Goal: Transaction & Acquisition: Purchase product/service

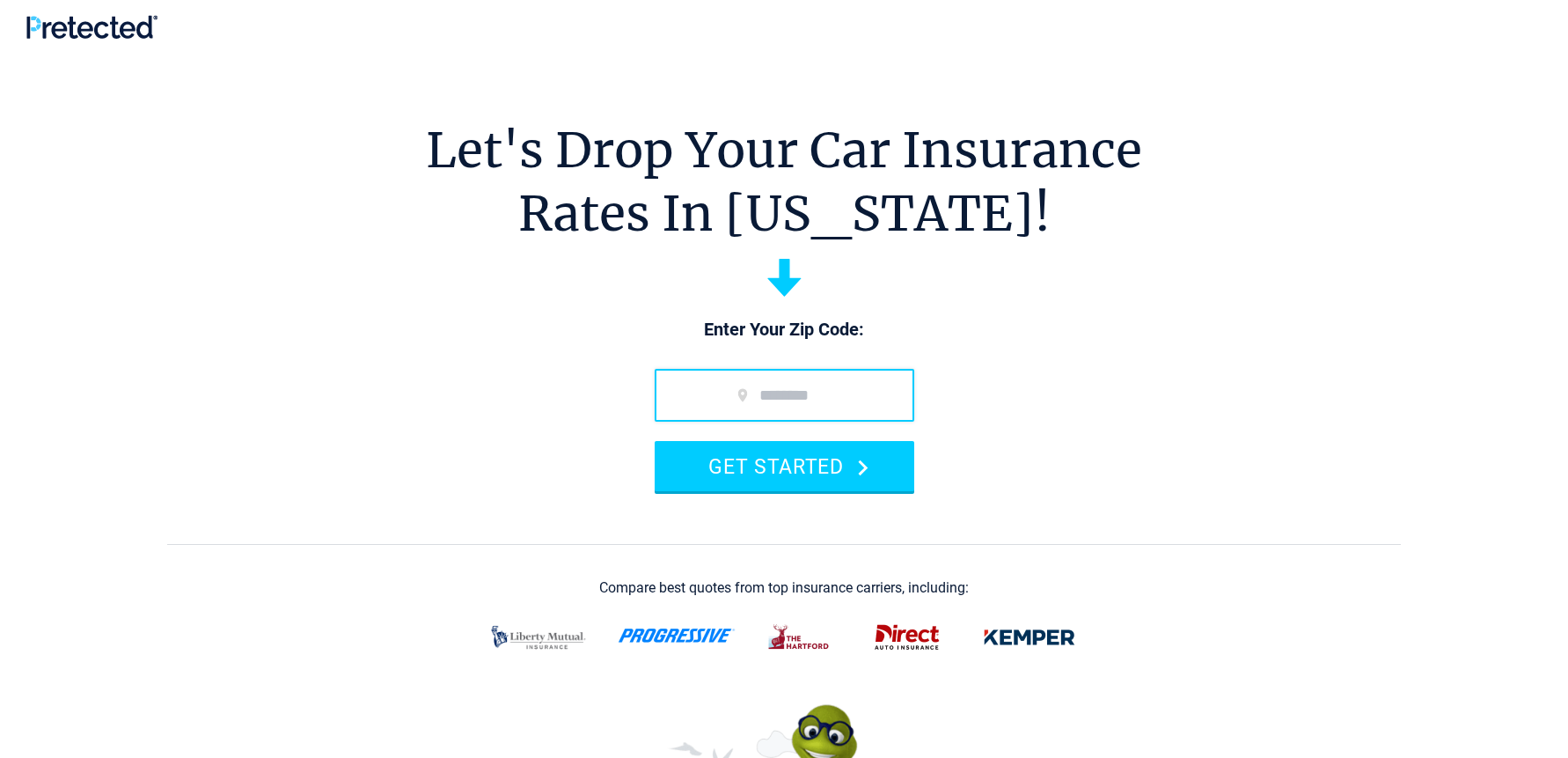
click at [786, 402] on input "zip code" at bounding box center [785, 394] width 260 height 53
type input "*****"
click at [784, 464] on button "GET STARTED" at bounding box center [785, 465] width 260 height 50
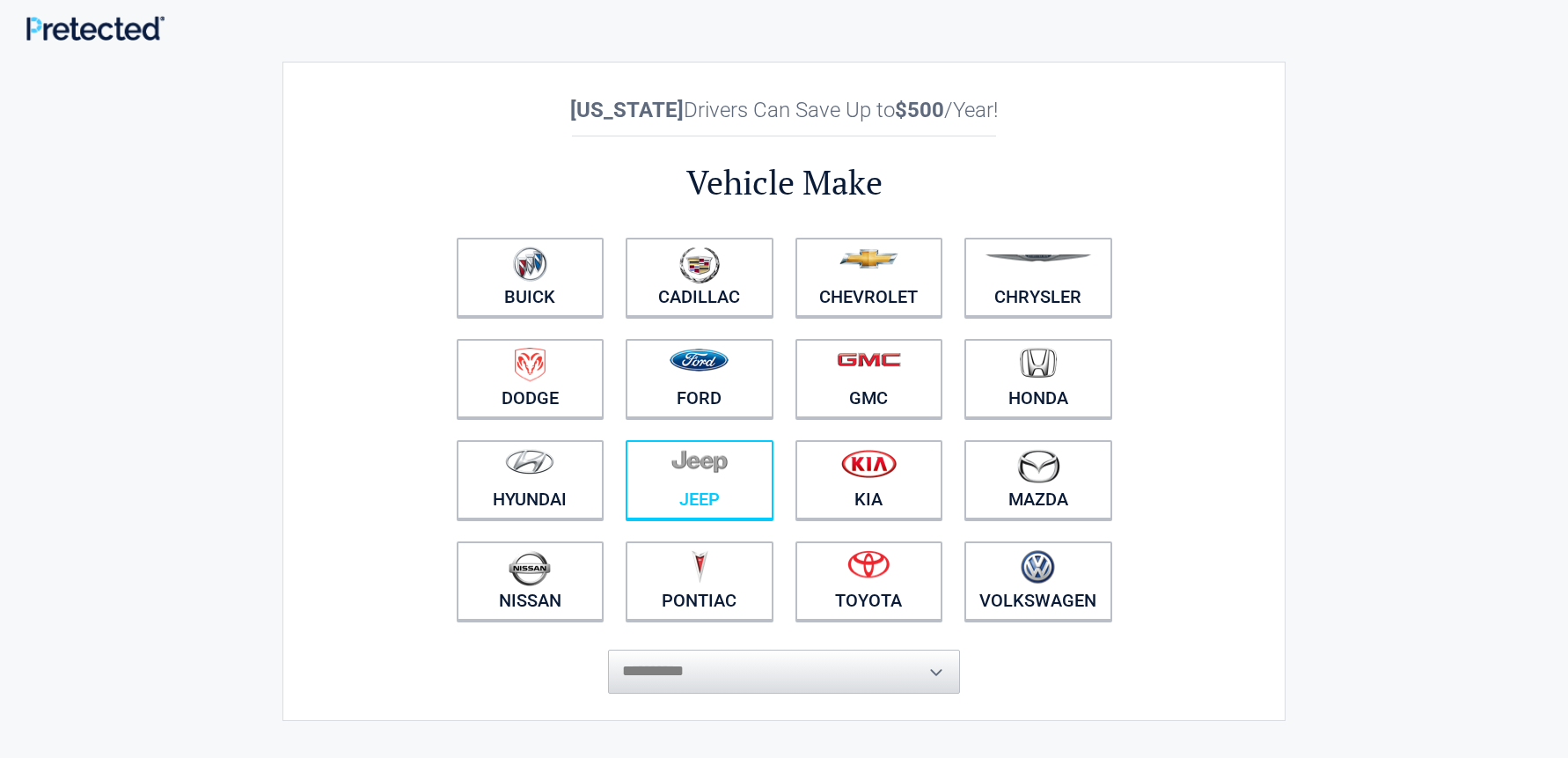
click at [693, 467] on img at bounding box center [699, 460] width 56 height 25
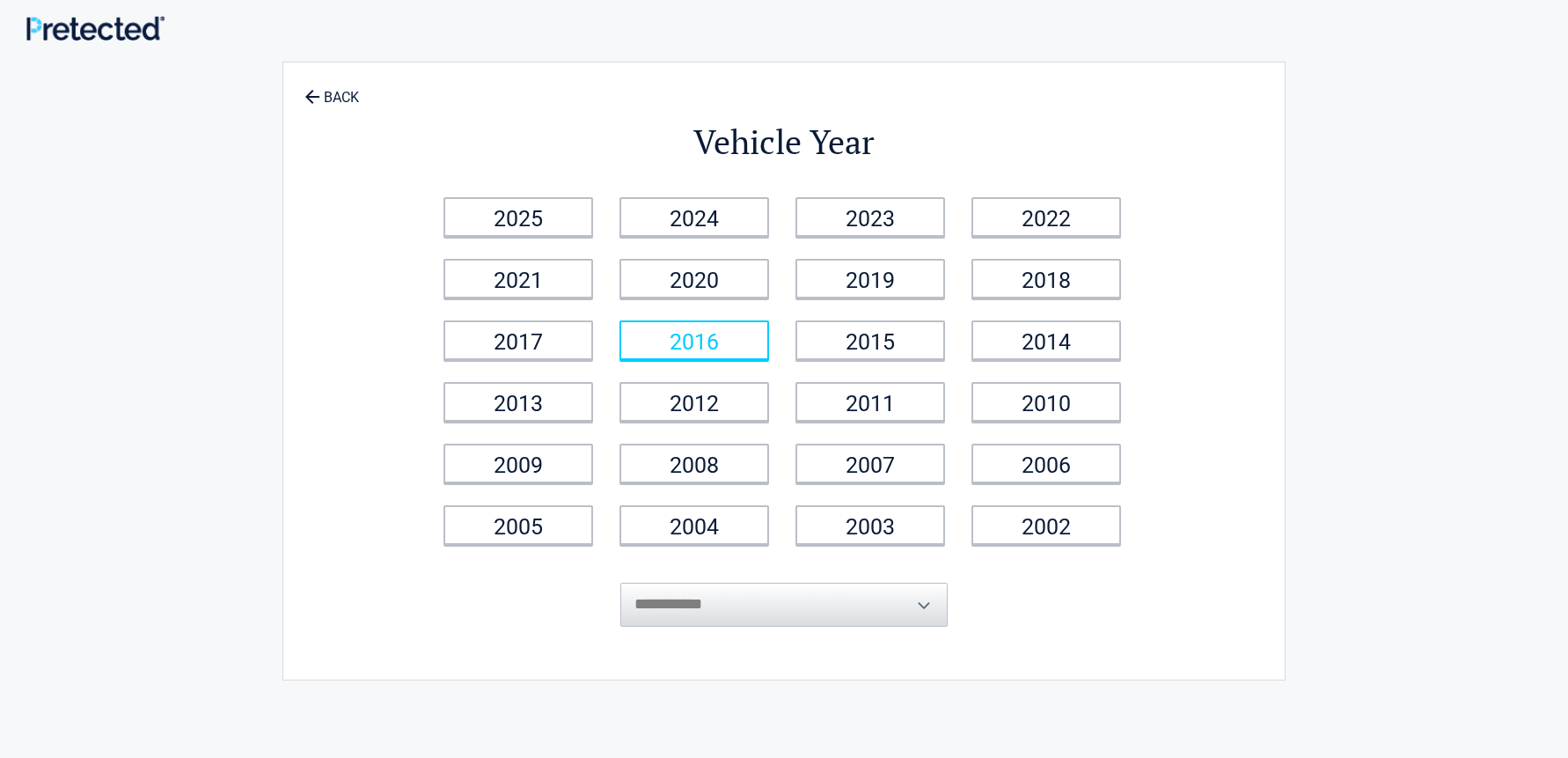
click at [736, 356] on link "2016" at bounding box center [694, 341] width 150 height 40
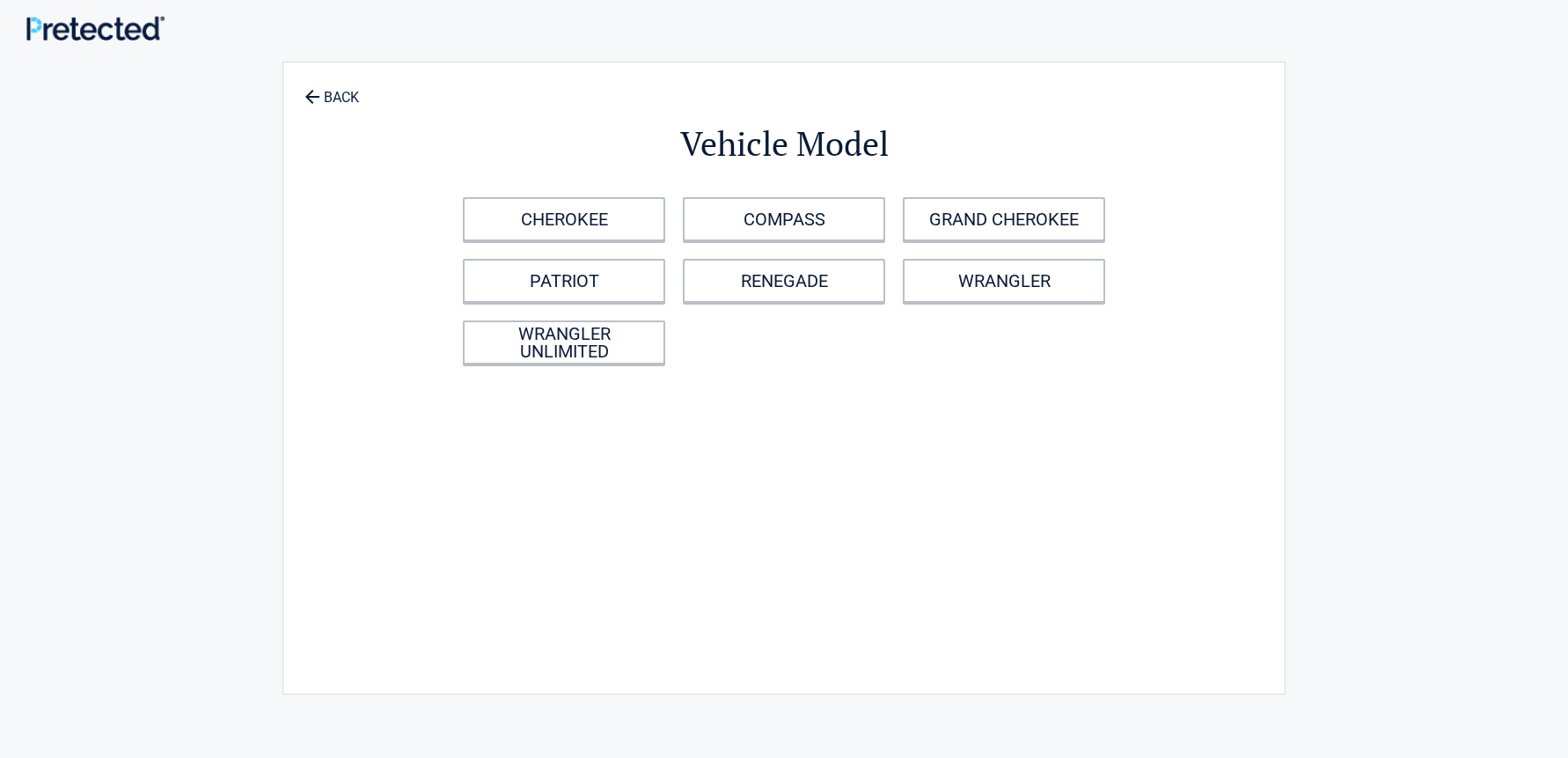
scroll to position [1, 0]
click at [798, 219] on link "COMPASS" at bounding box center [784, 219] width 203 height 44
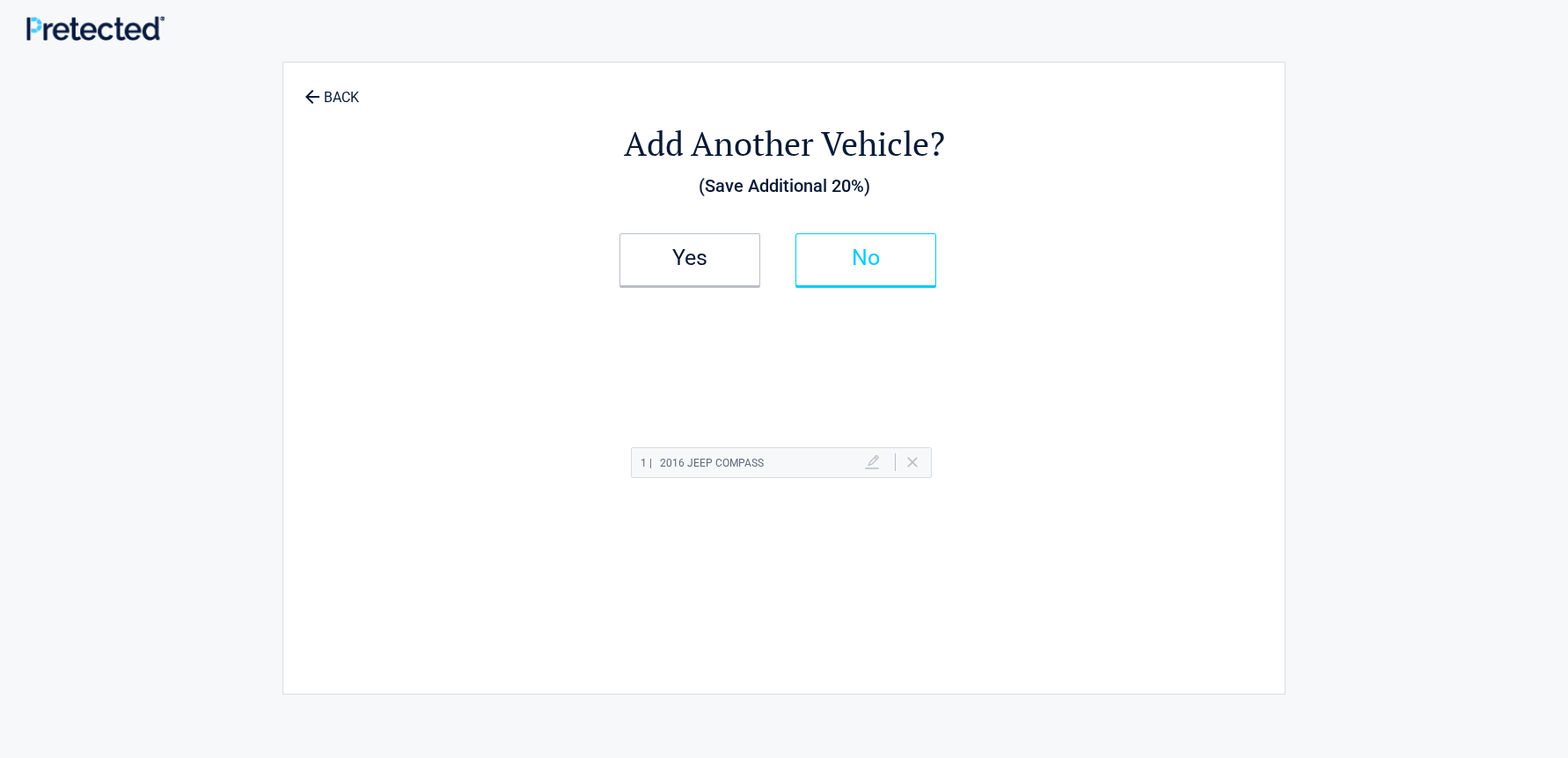
click at [845, 250] on link "No" at bounding box center [866, 260] width 141 height 53
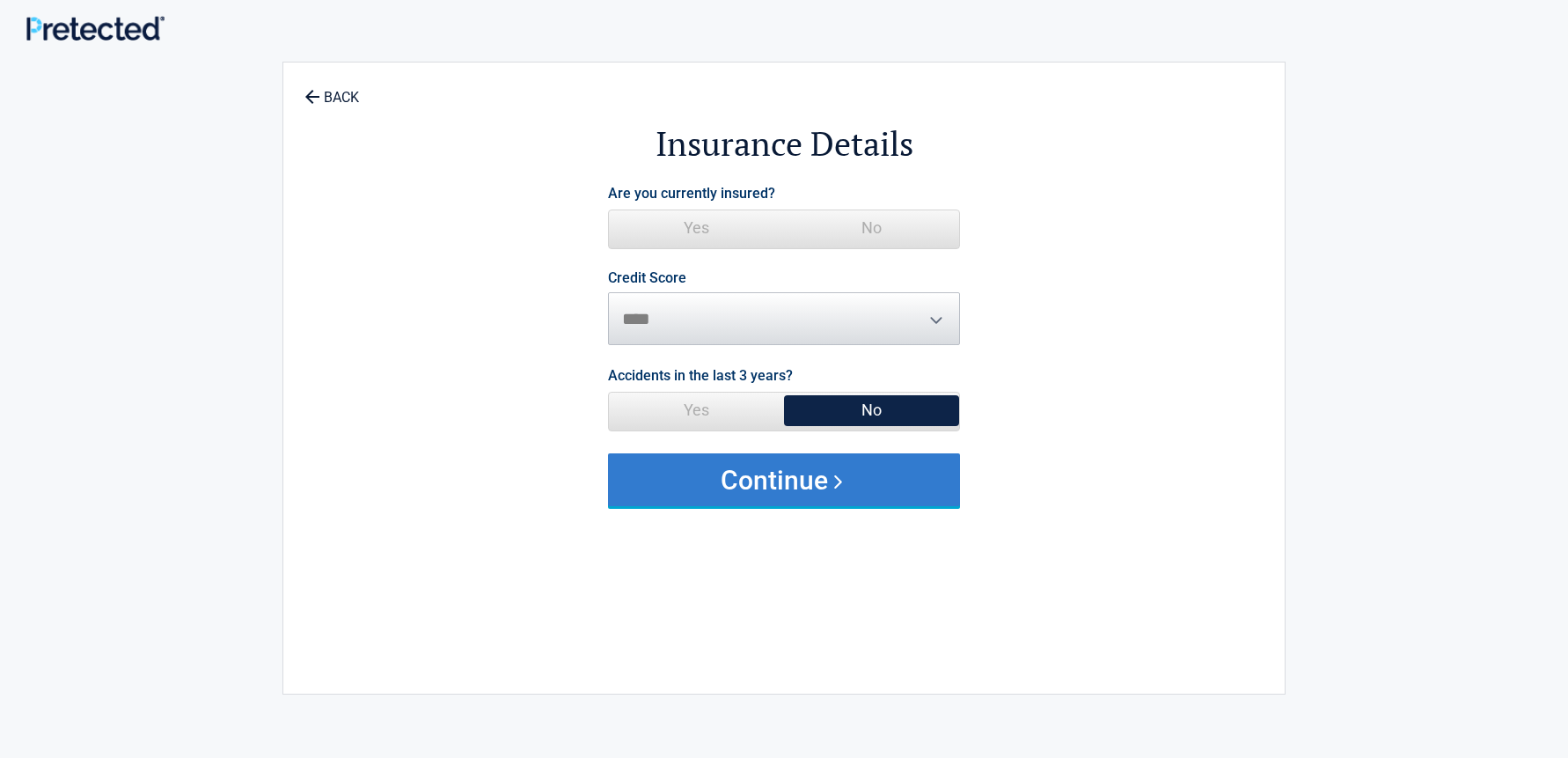
click at [752, 468] on button "Continue" at bounding box center [784, 479] width 352 height 53
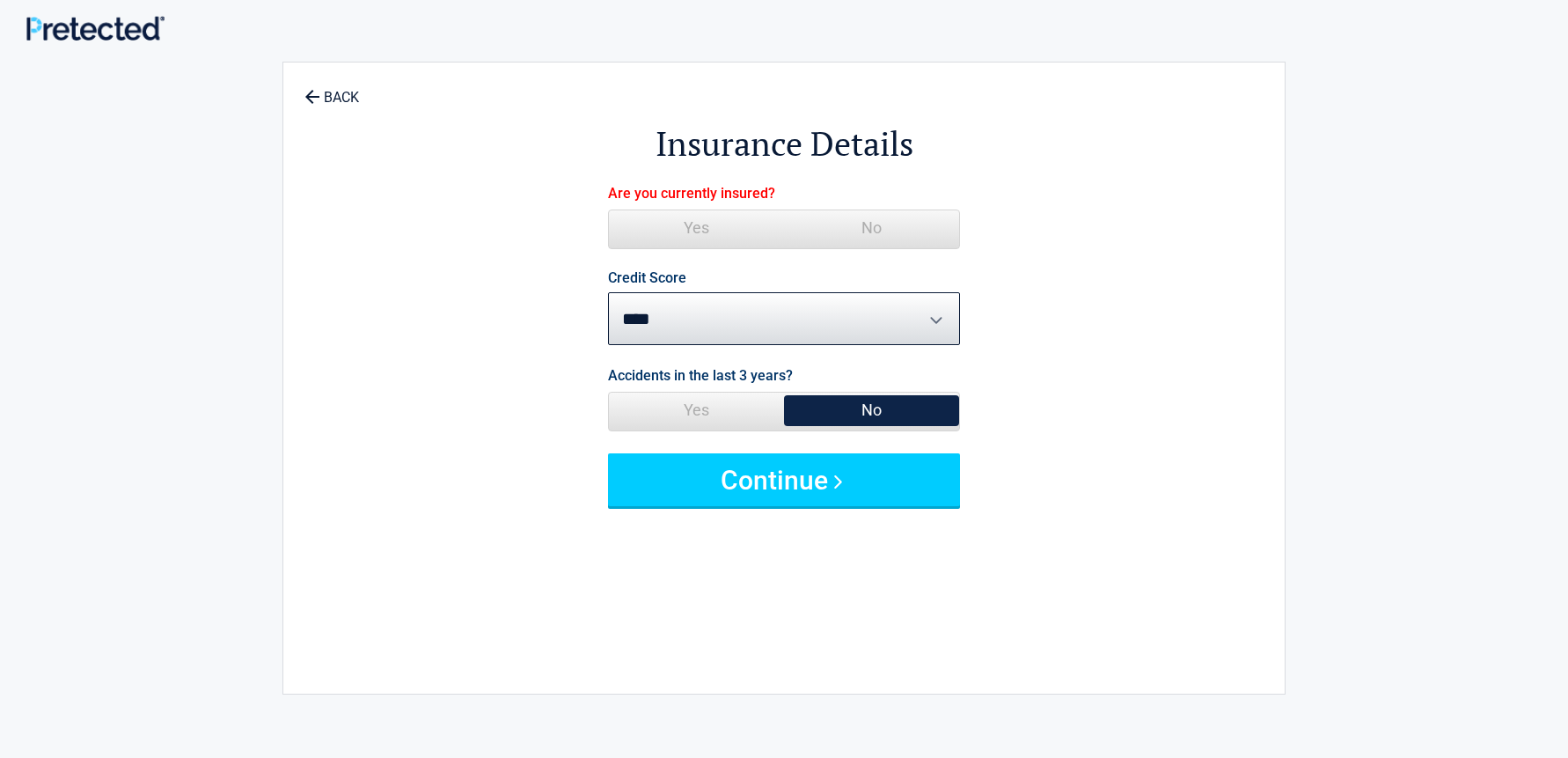
click at [708, 233] on span "Yes" at bounding box center [696, 228] width 175 height 35
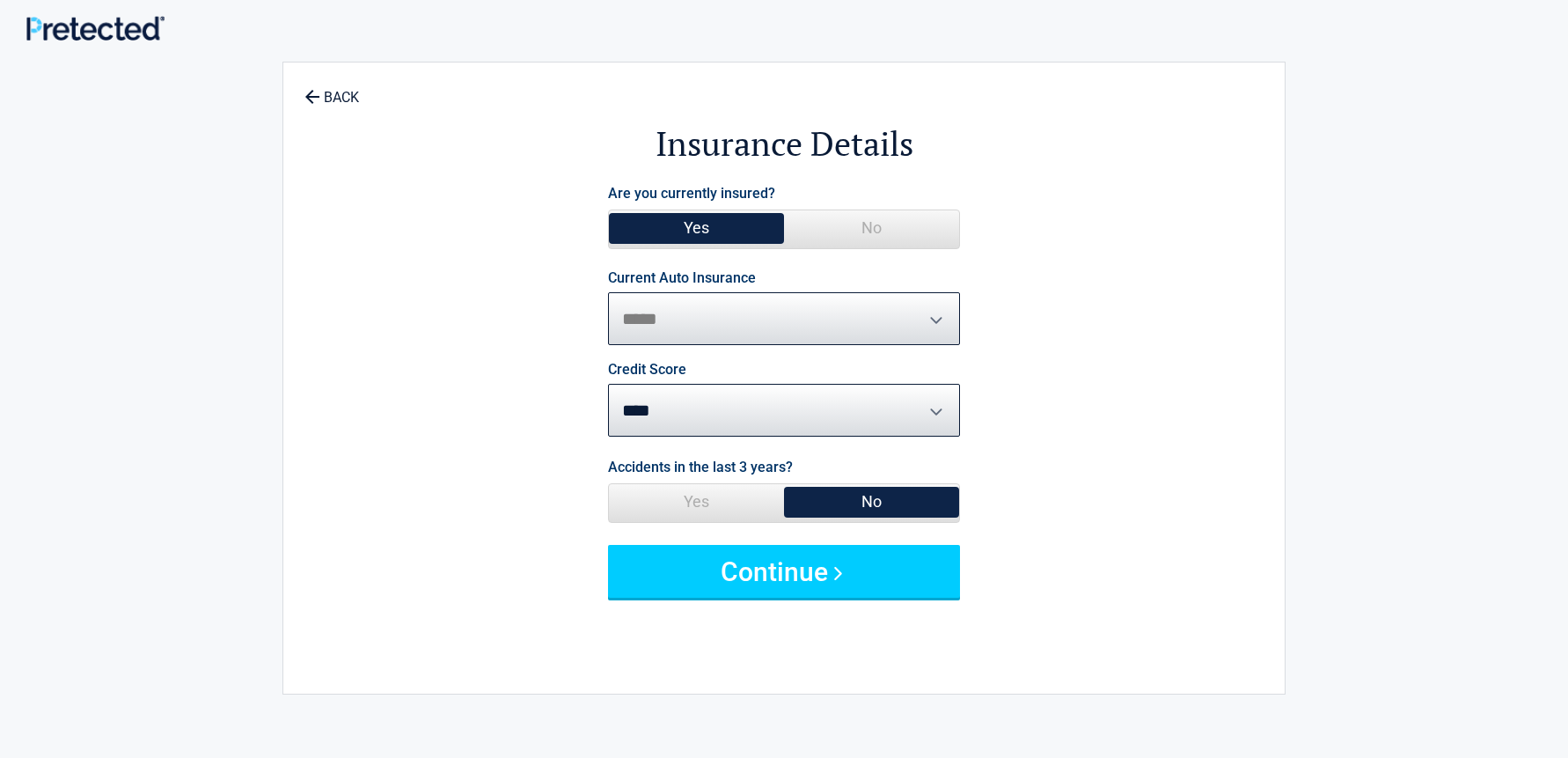
select select "***"
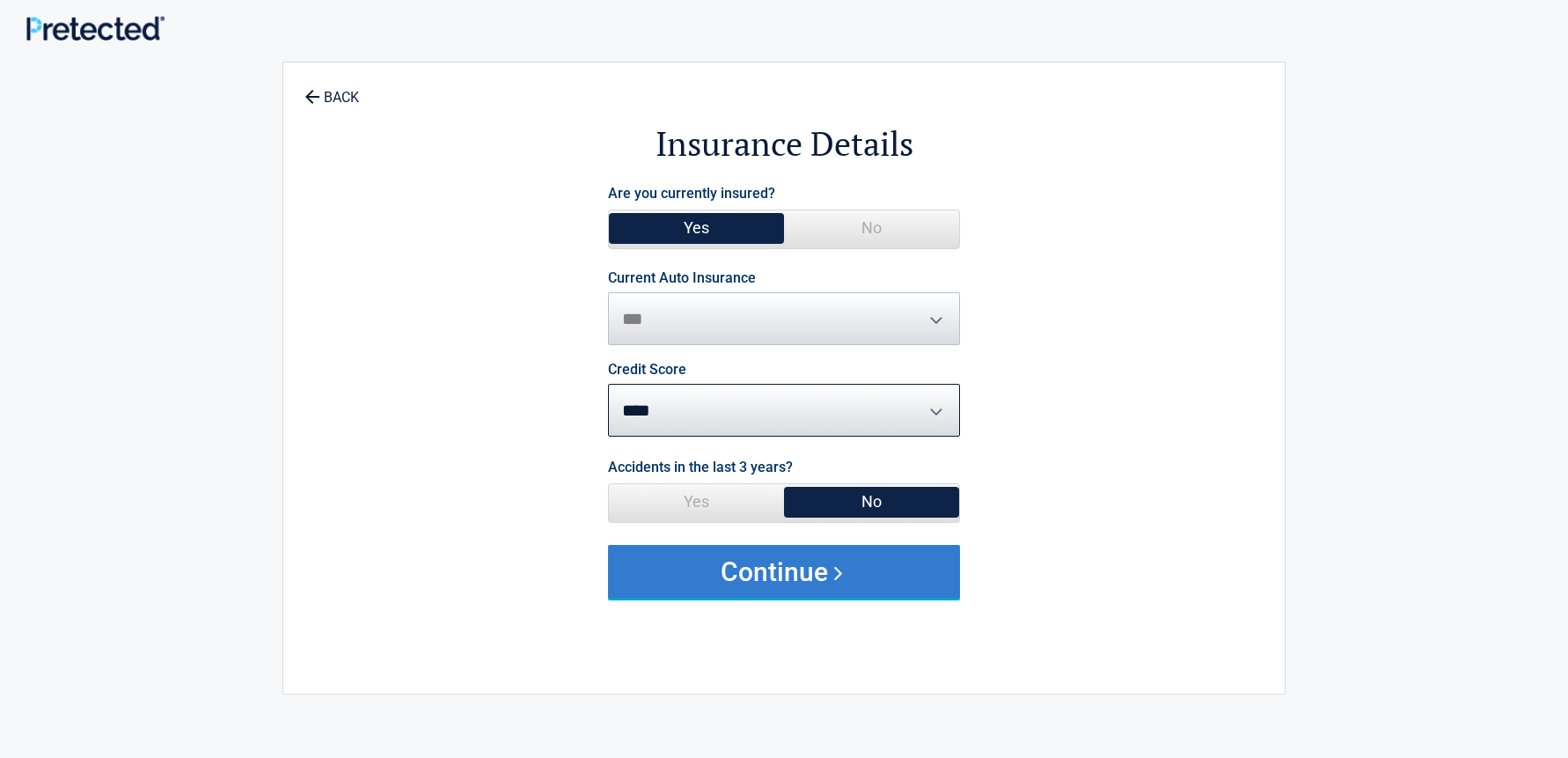
click at [767, 561] on button "Continue" at bounding box center [784, 570] width 352 height 53
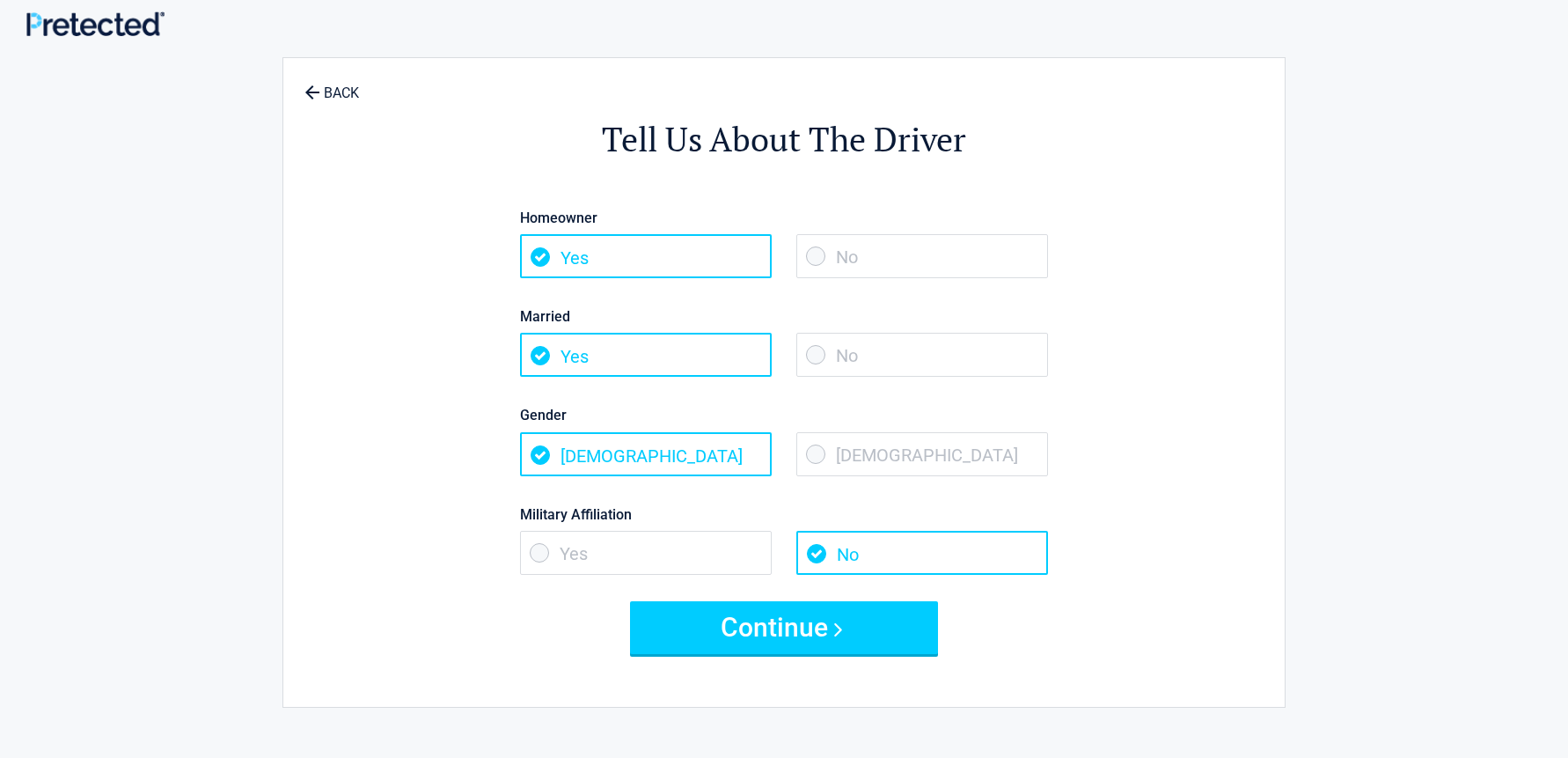
scroll to position [9, 0]
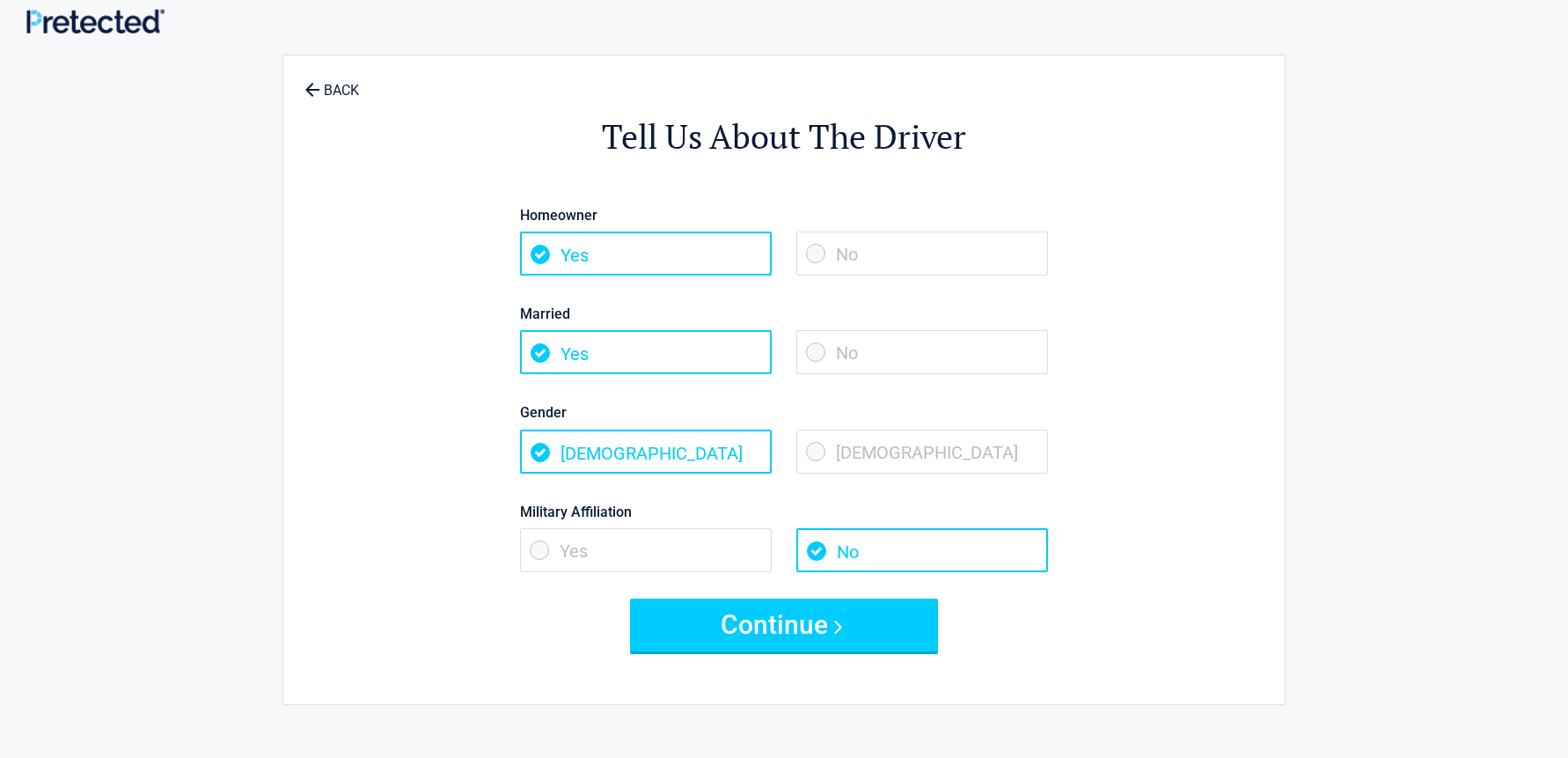
click at [771, 648] on button "Continue" at bounding box center [784, 624] width 308 height 53
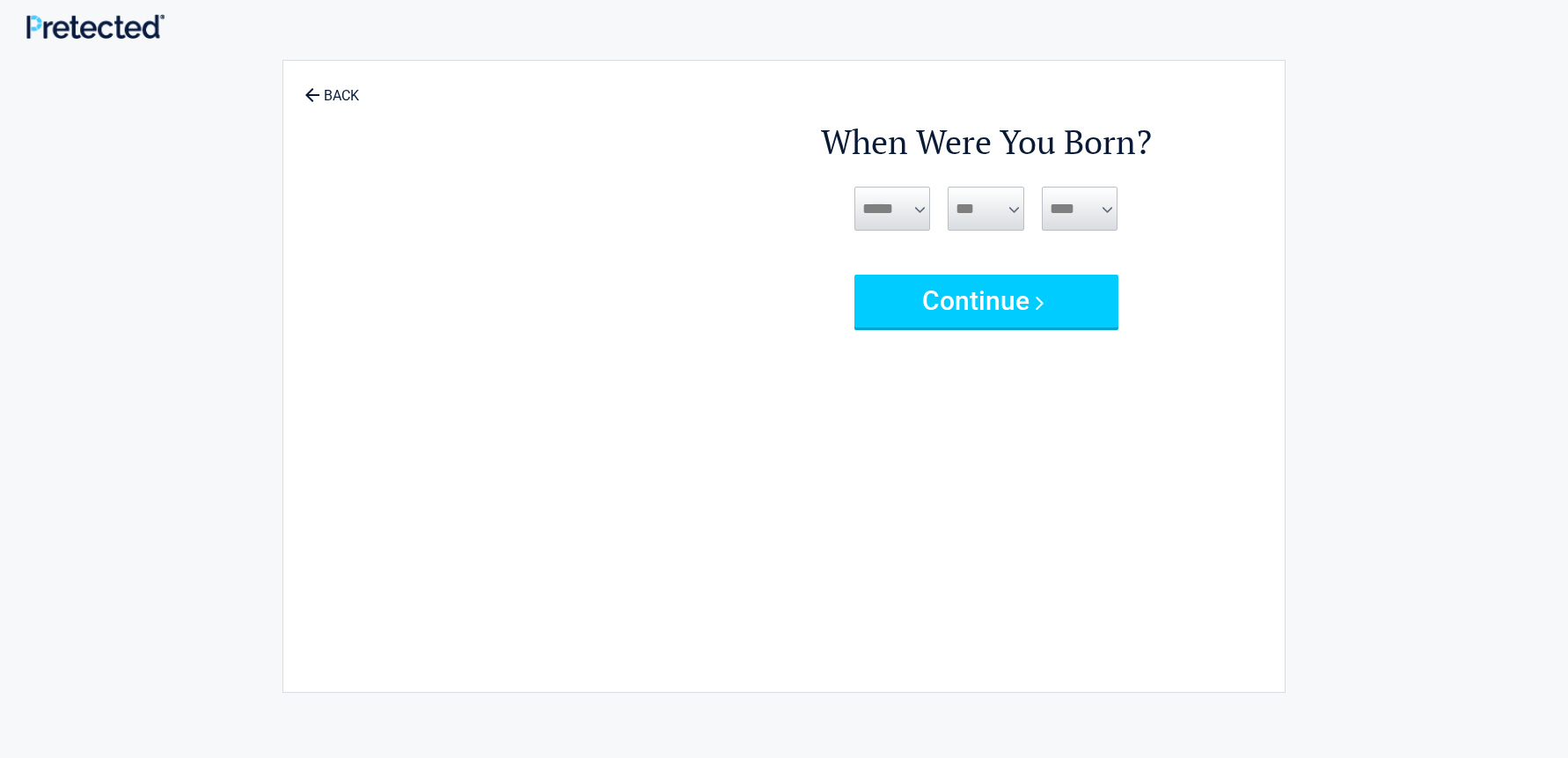
scroll to position [0, 0]
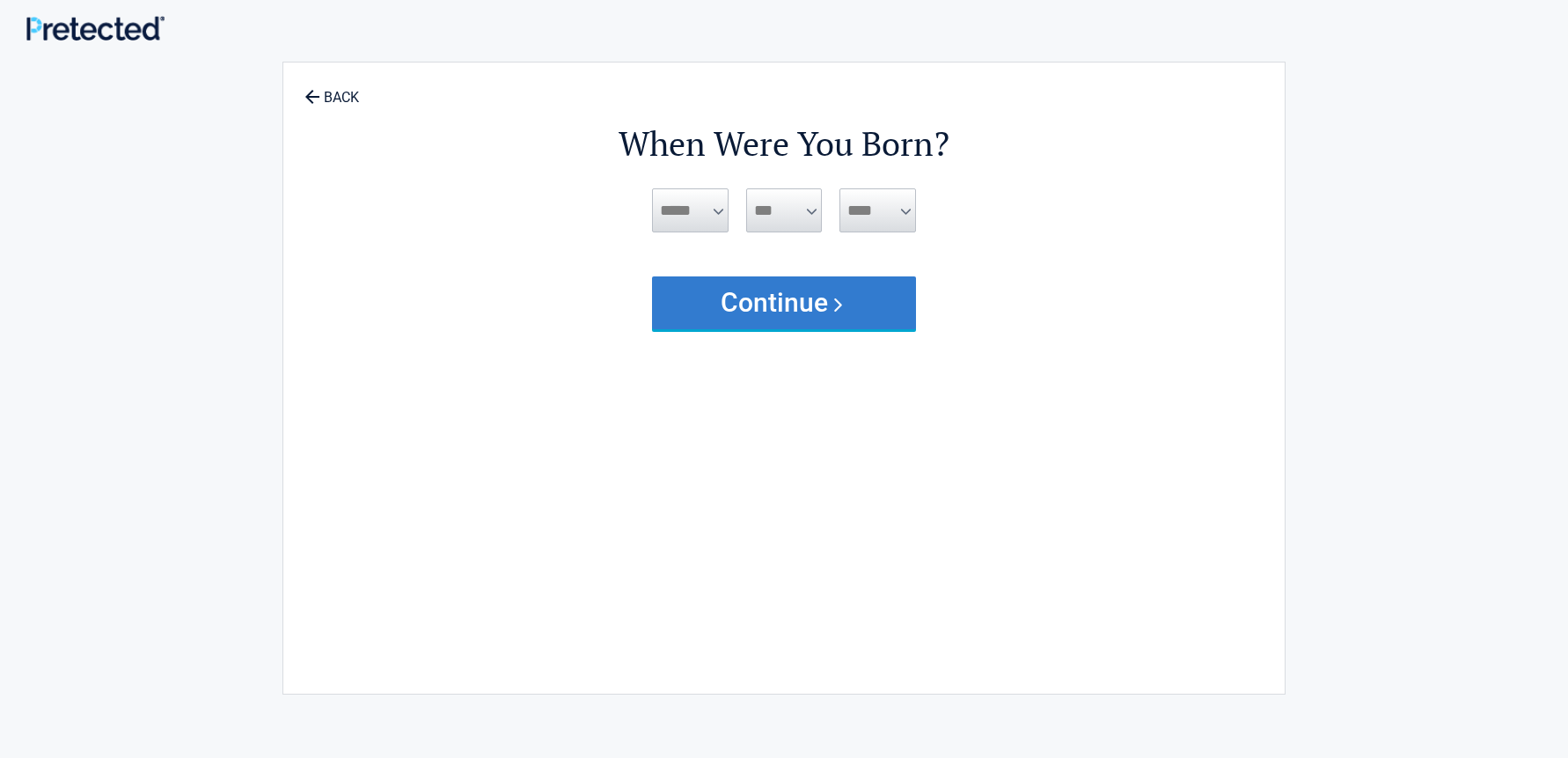
click at [714, 289] on button "Continue" at bounding box center [784, 303] width 264 height 53
